Goal: Information Seeking & Learning: Learn about a topic

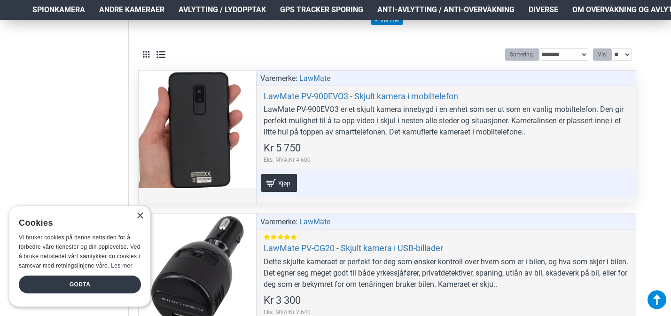
scroll to position [498, 0]
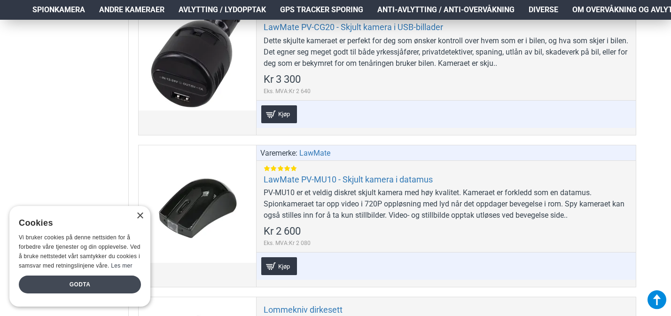
click at [104, 286] on div "Godta" at bounding box center [80, 284] width 122 height 18
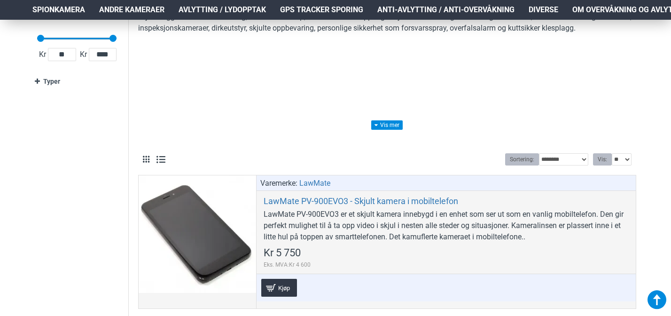
scroll to position [0, 0]
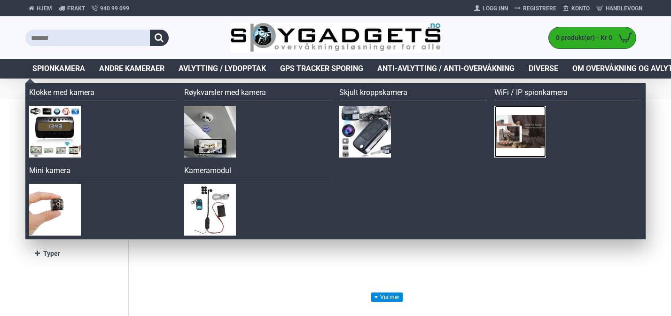
click at [512, 120] on img at bounding box center [520, 132] width 52 height 52
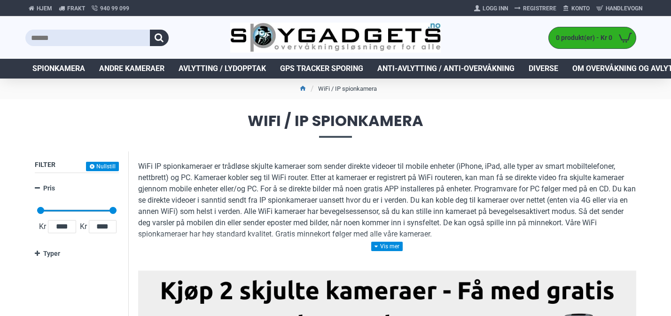
scroll to position [65, 0]
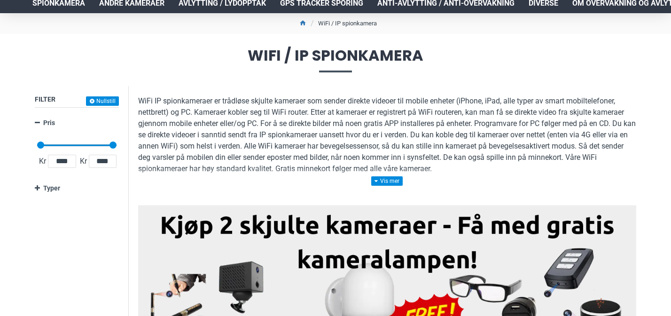
click at [247, 151] on p "WiFi IP spionkameraer er trådløse skjulte kameraer som sender direkte videoer t…" at bounding box center [387, 134] width 498 height 79
click at [220, 148] on p "WiFi IP spionkameraer er trådløse skjulte kameraer som sender direkte videoer t…" at bounding box center [387, 134] width 498 height 79
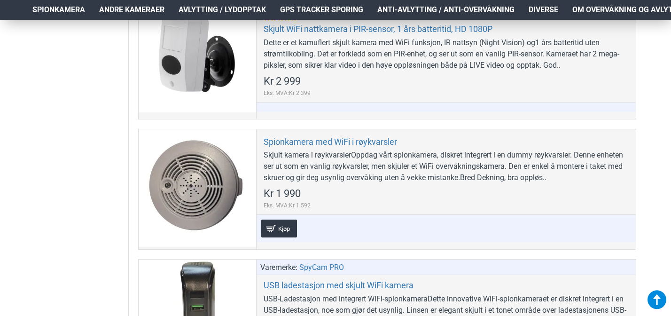
scroll to position [1154, 0]
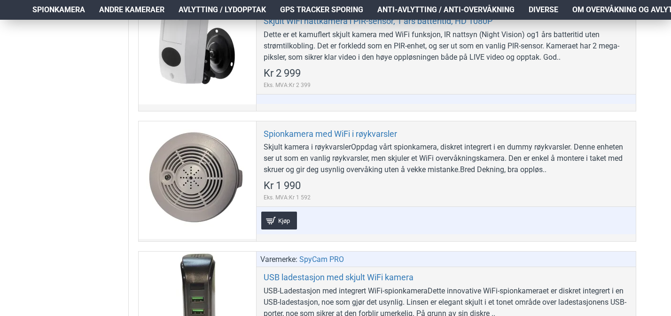
click at [55, 125] on aside "Filter Nullstill Pris Kr 1 620 Kr 3 850 Kr 1 620 Kr 3 850 Kr 1 620 — Kr 3 850 *…" at bounding box center [76, 282] width 103 height 2571
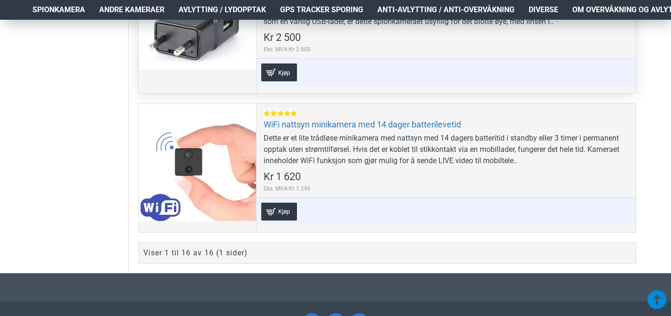
scroll to position [2383, 0]
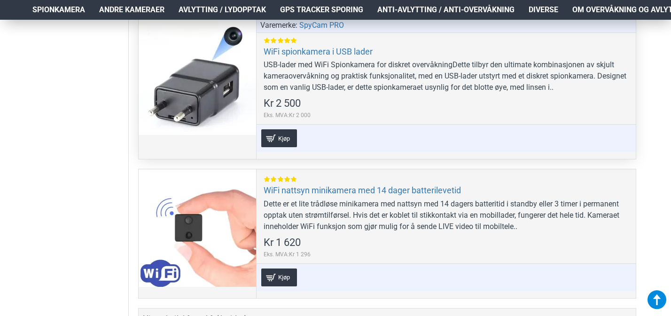
click at [192, 96] on div at bounding box center [198, 76] width 118 height 118
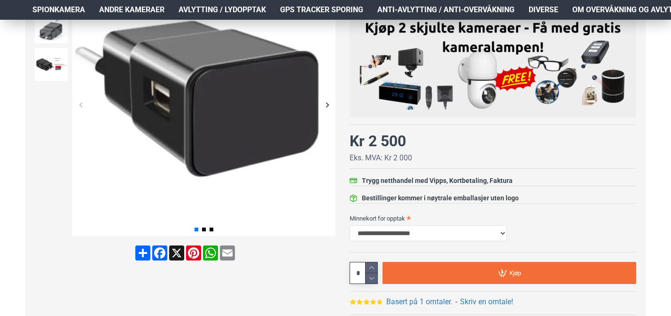
scroll to position [133, 0]
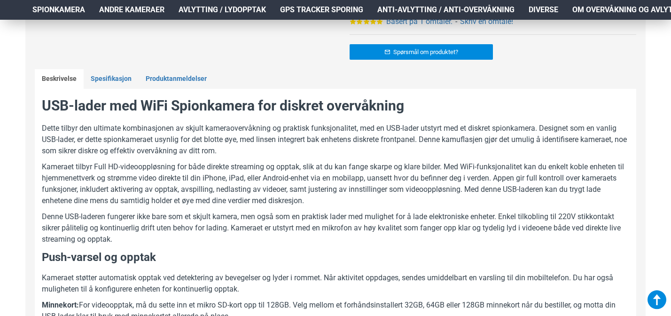
scroll to position [405, 0]
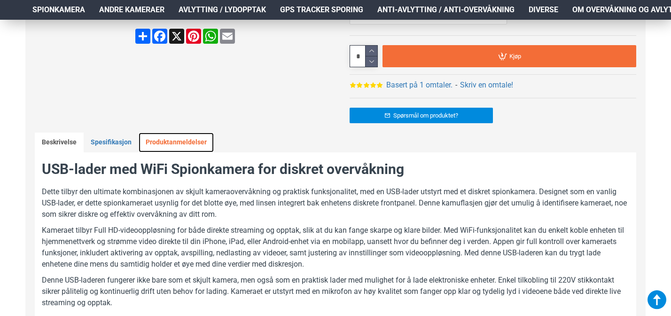
click at [152, 134] on link "Produktanmeldelser" at bounding box center [176, 143] width 75 height 20
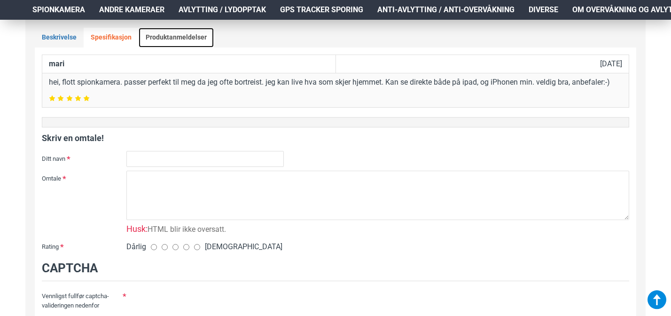
scroll to position [498, 0]
